Goal: Task Accomplishment & Management: Manage account settings

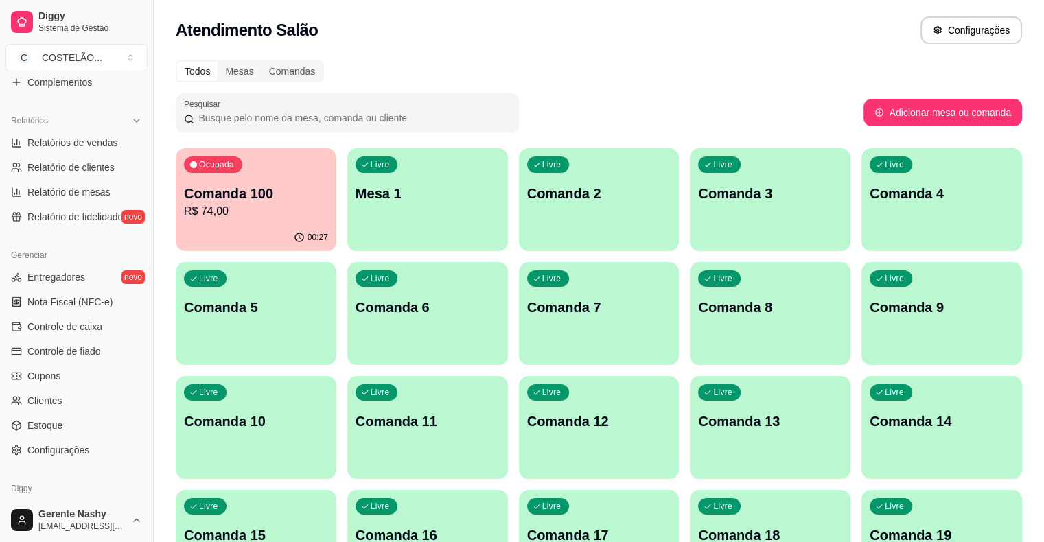
scroll to position [445, 0]
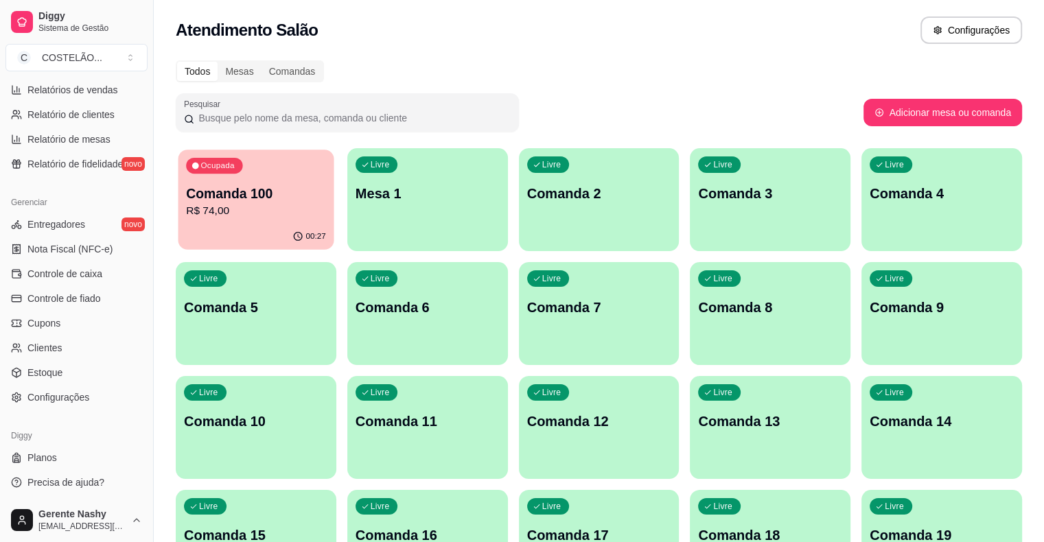
click at [251, 211] on p "R$ 74,00" at bounding box center [256, 211] width 140 height 16
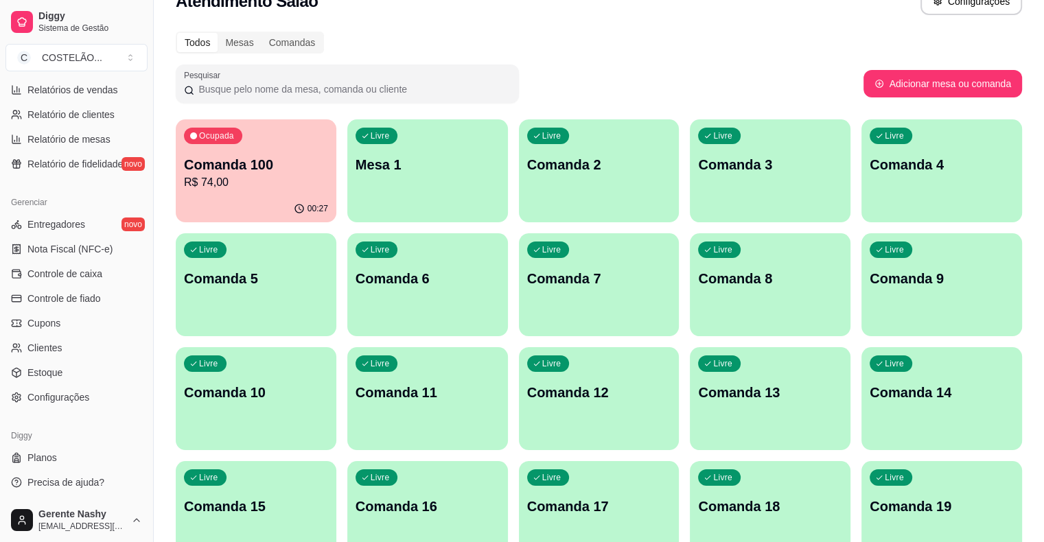
scroll to position [46, 0]
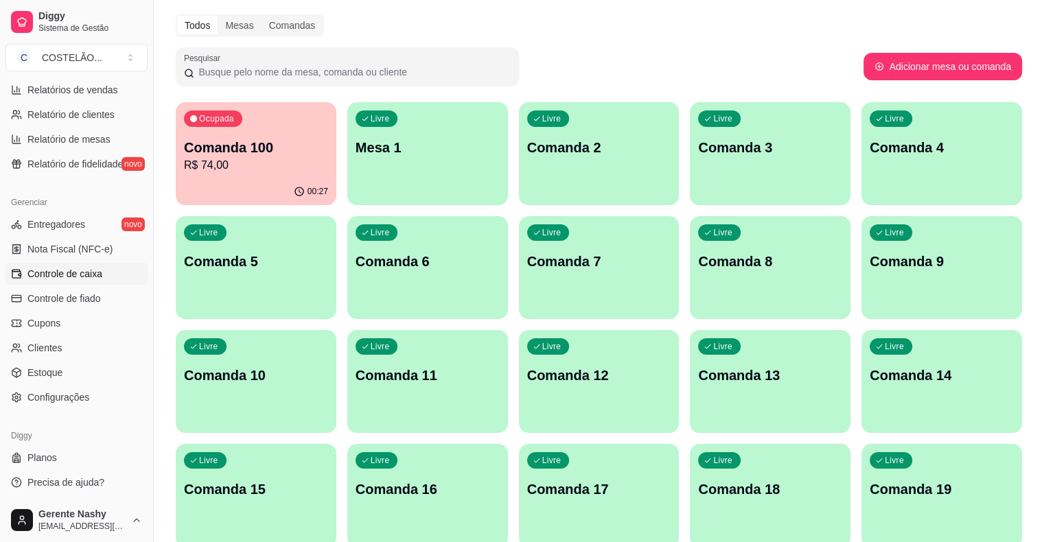
click at [71, 266] on link "Controle de caixa" at bounding box center [76, 274] width 142 height 22
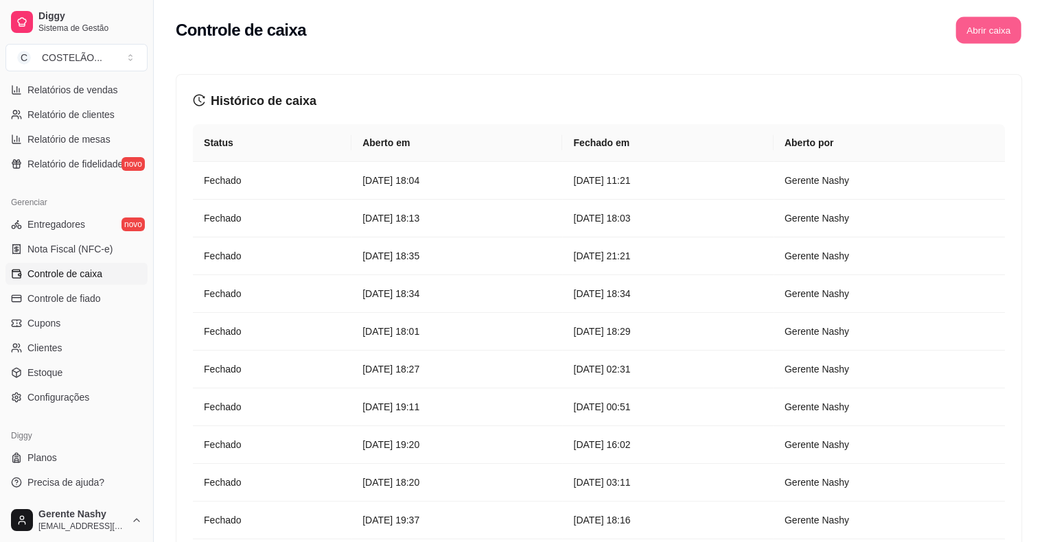
click at [999, 23] on button "Abrir caixa" at bounding box center [987, 30] width 65 height 27
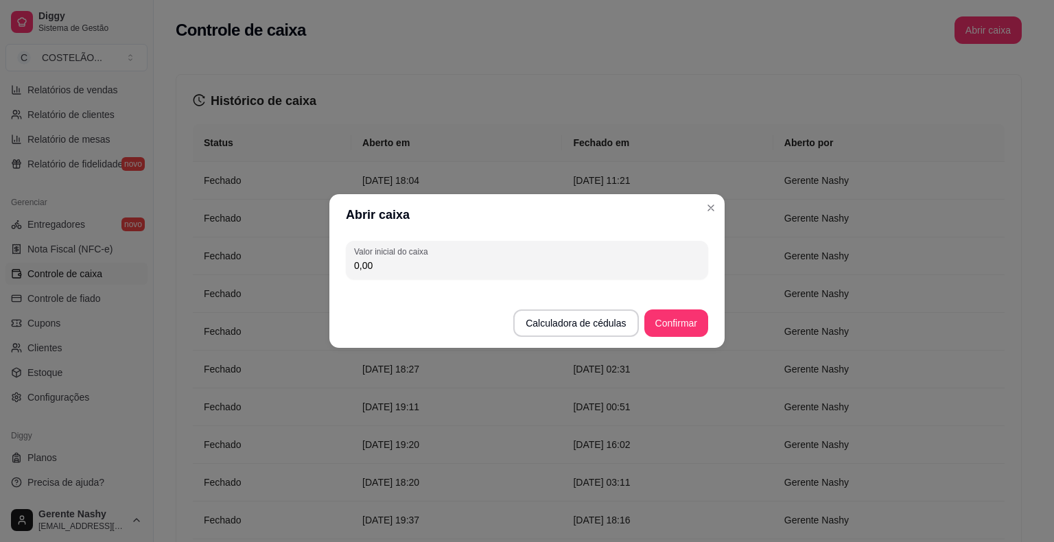
click at [428, 259] on input "0,00" at bounding box center [527, 266] width 346 height 14
type input "87,70"
click at [660, 316] on button "Confirmar" at bounding box center [676, 323] width 62 height 27
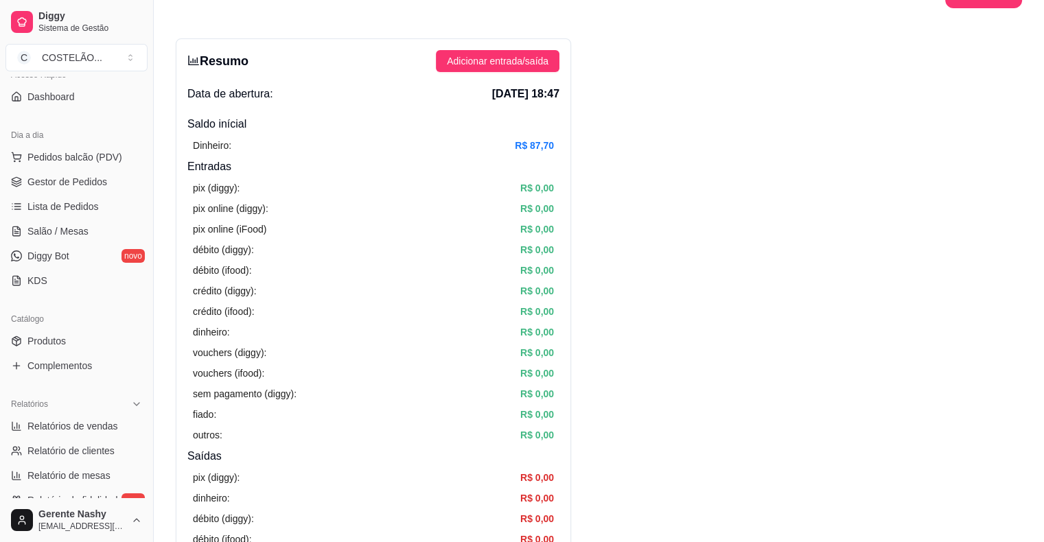
scroll to position [107, 0]
click at [80, 231] on span "Salão / Mesas" at bounding box center [57, 233] width 61 height 14
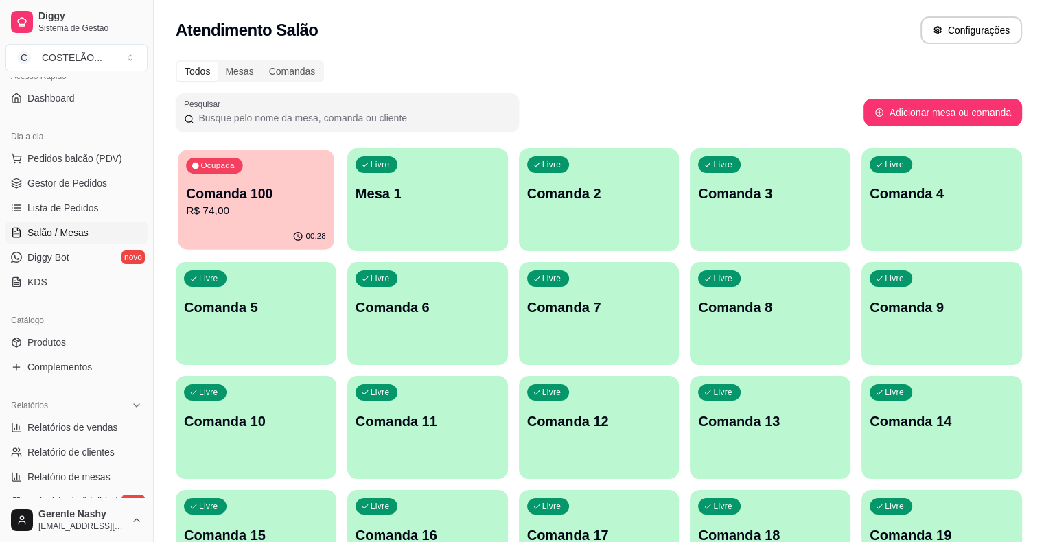
click at [302, 219] on div "Ocupada Comanda 100 R$ 74,00" at bounding box center [256, 187] width 156 height 74
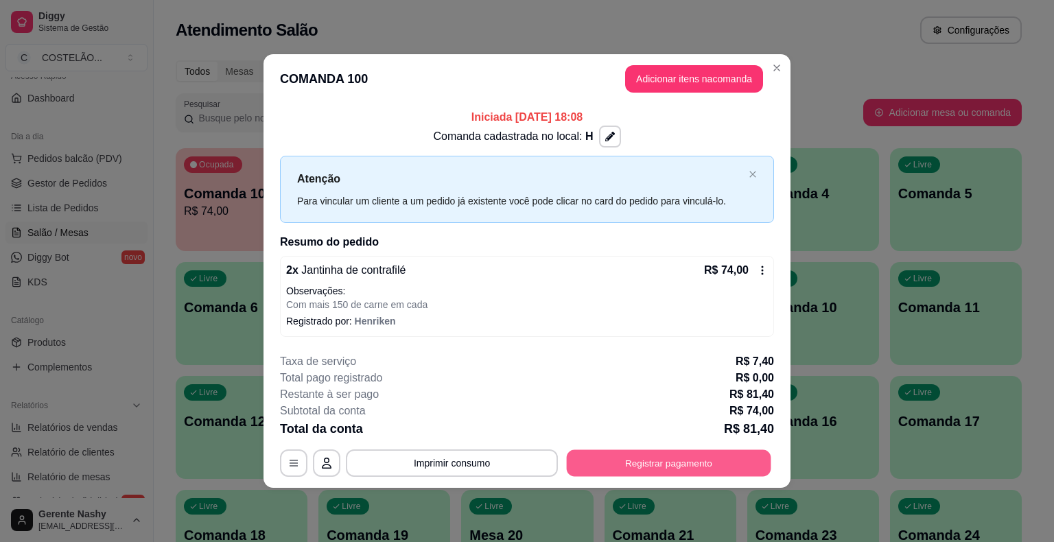
click at [674, 464] on button "Registrar pagamento" at bounding box center [669, 463] width 205 height 27
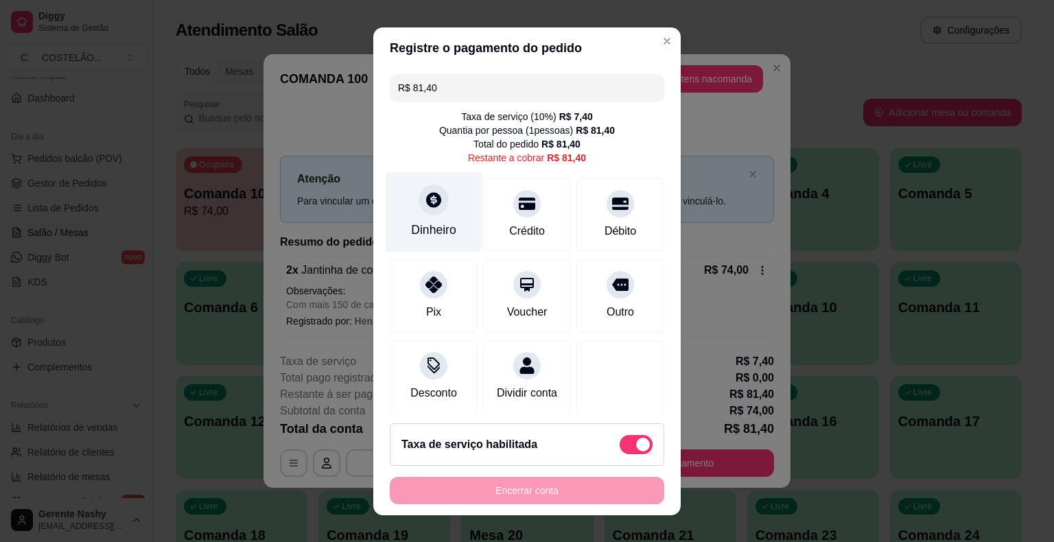
click at [426, 200] on icon at bounding box center [433, 199] width 15 height 15
click at [620, 445] on span at bounding box center [636, 444] width 33 height 19
click at [619, 447] on input "checkbox" at bounding box center [623, 451] width 9 height 9
checkbox input "true"
type input "R$ 74,00"
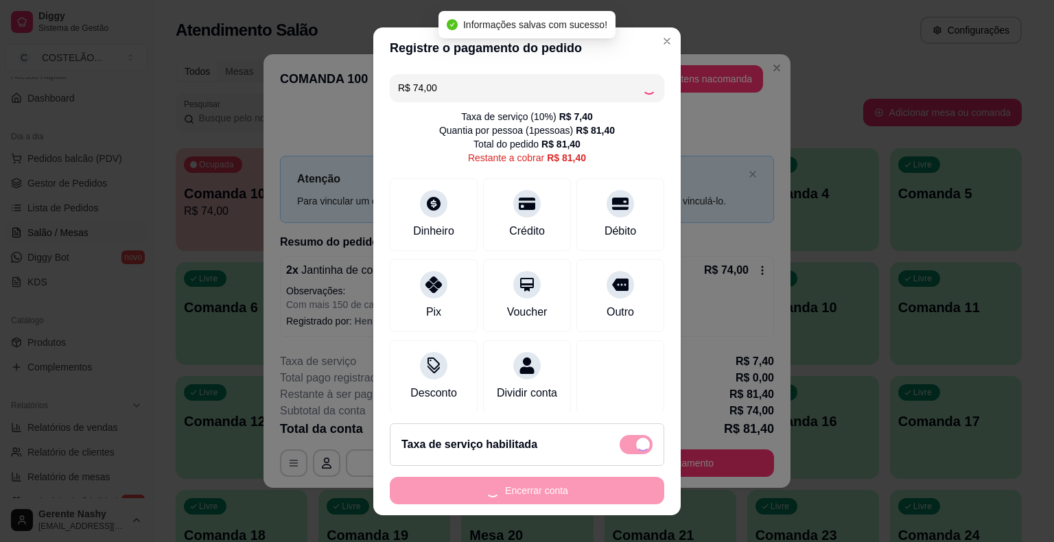
checkbox input "false"
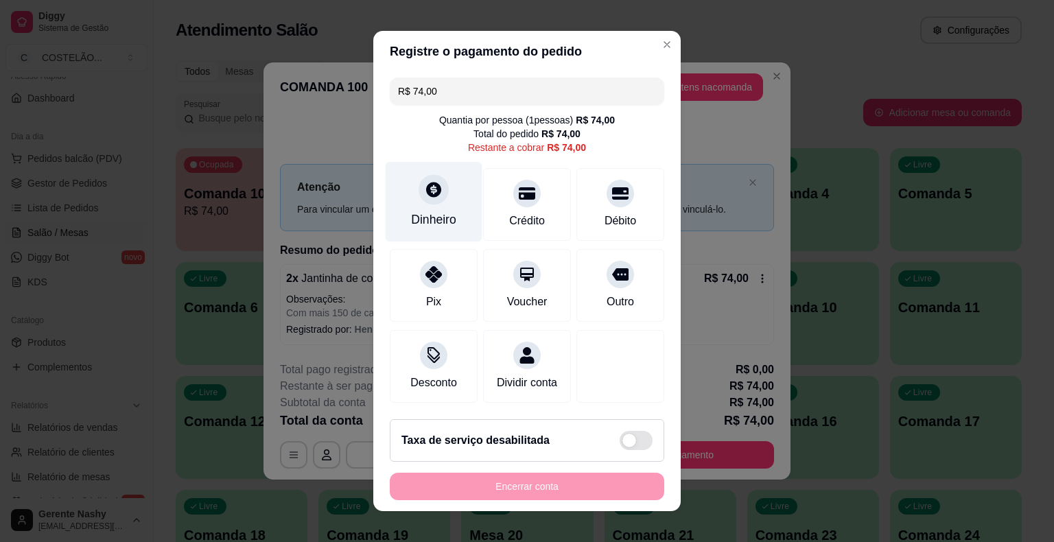
click at [426, 191] on icon at bounding box center [433, 189] width 15 height 15
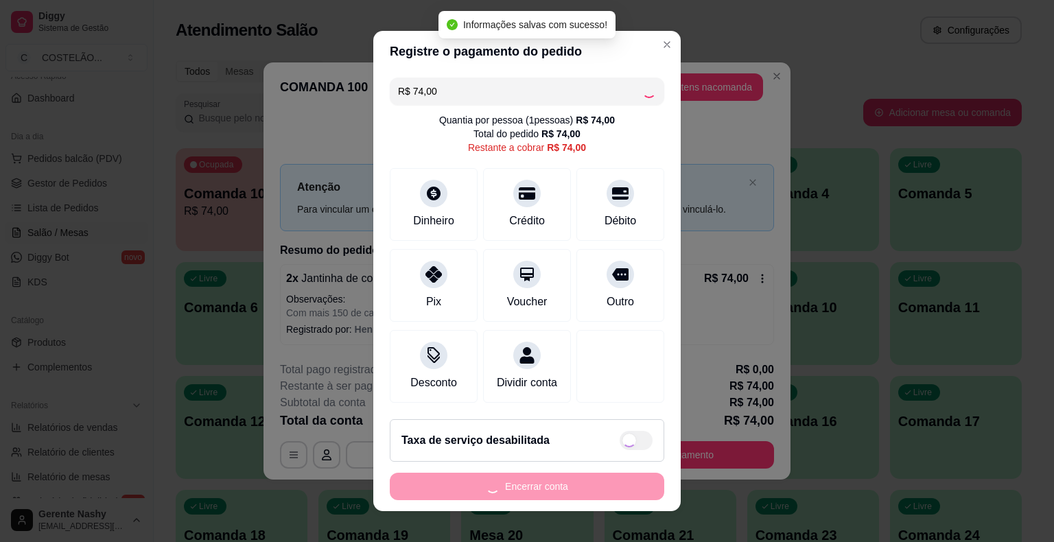
type input "R$ 0,00"
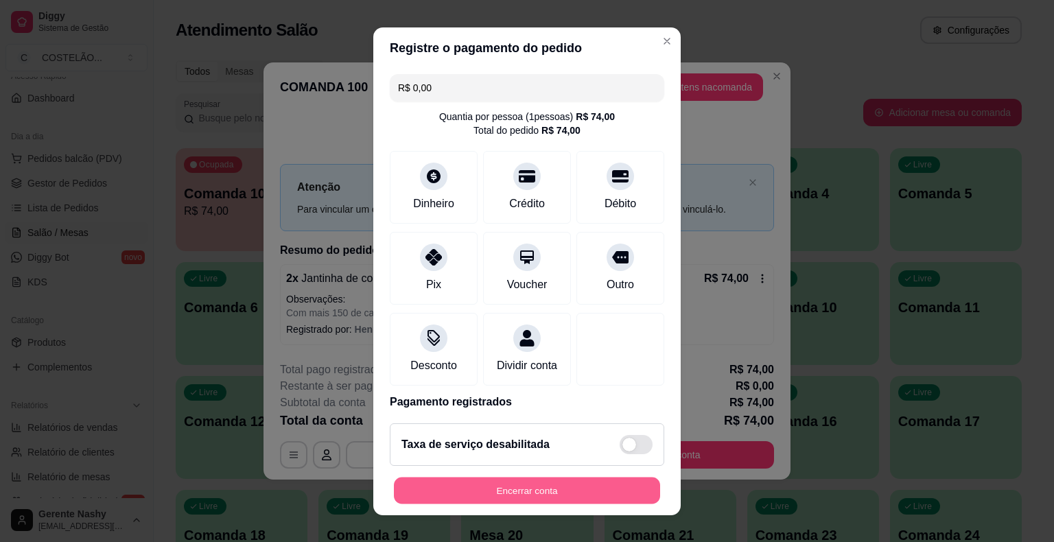
click at [546, 492] on button "Encerrar conta" at bounding box center [527, 490] width 266 height 27
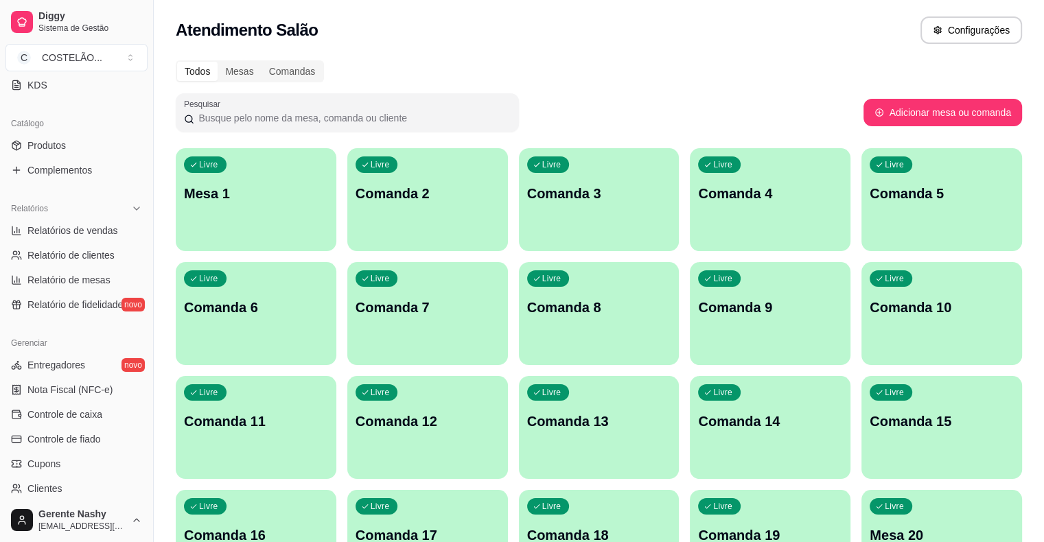
scroll to position [445, 0]
